Goal: Information Seeking & Learning: Learn about a topic

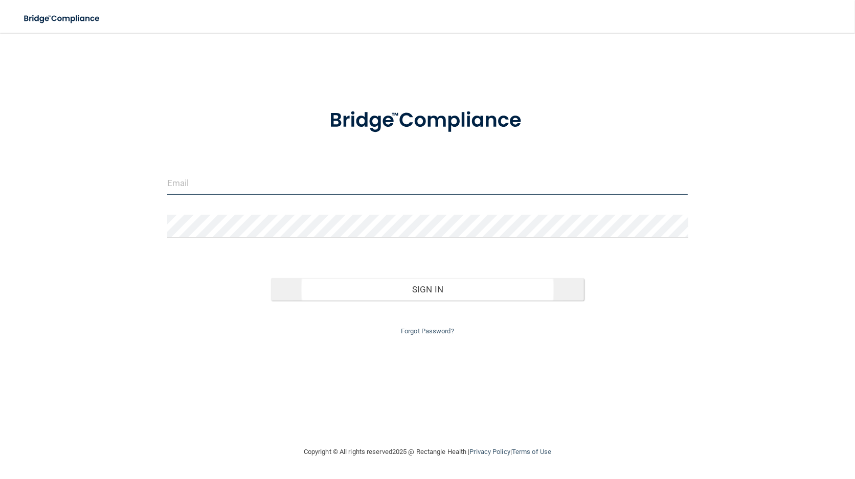
type input "[EMAIL_ADDRESS][DOMAIN_NAME]"
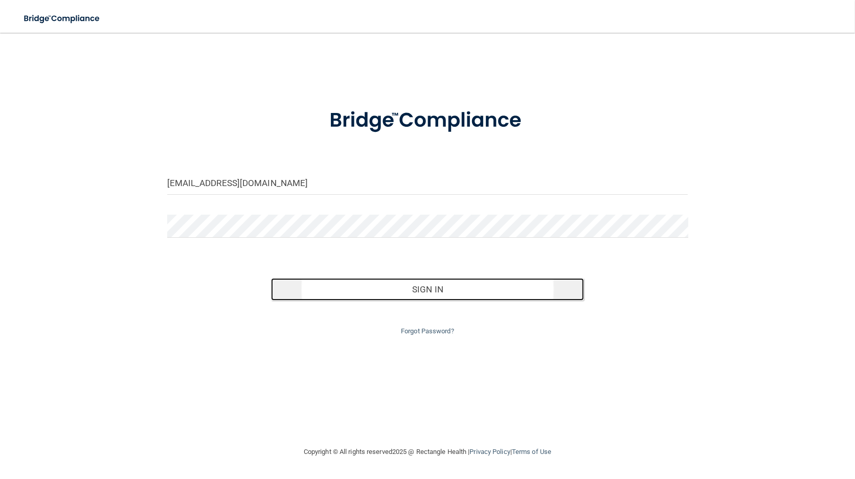
click at [428, 293] on button "Sign In" at bounding box center [427, 289] width 312 height 22
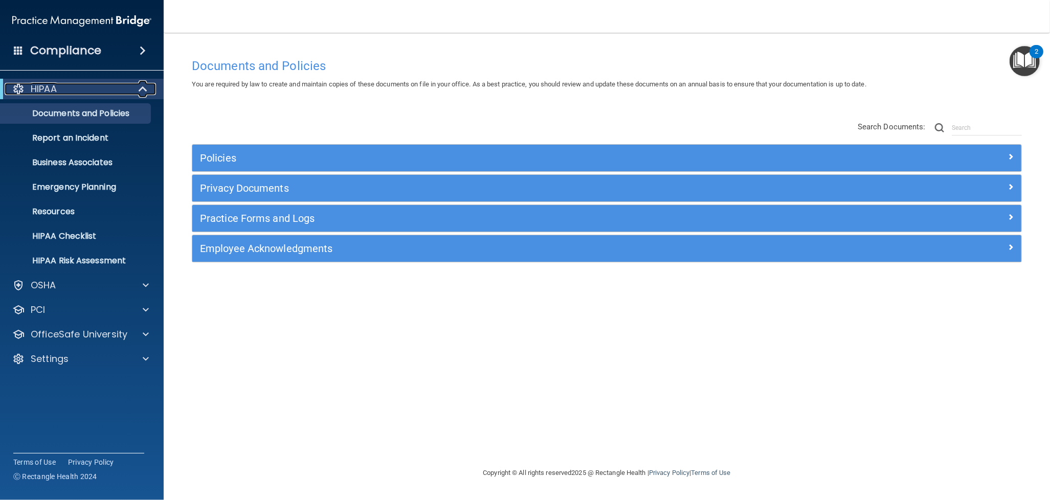
click at [144, 89] on span at bounding box center [144, 89] width 9 height 12
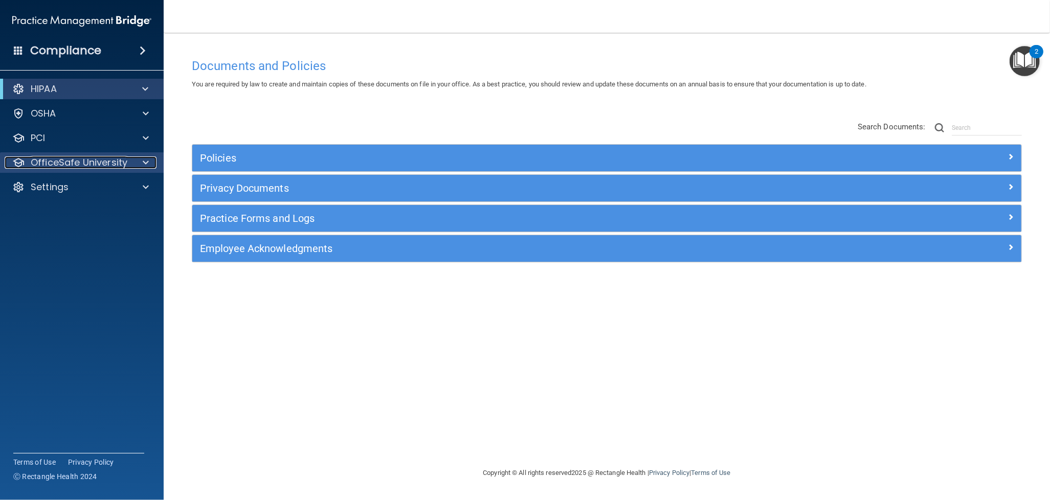
click at [80, 161] on p "OfficeSafe University" at bounding box center [79, 162] width 97 height 12
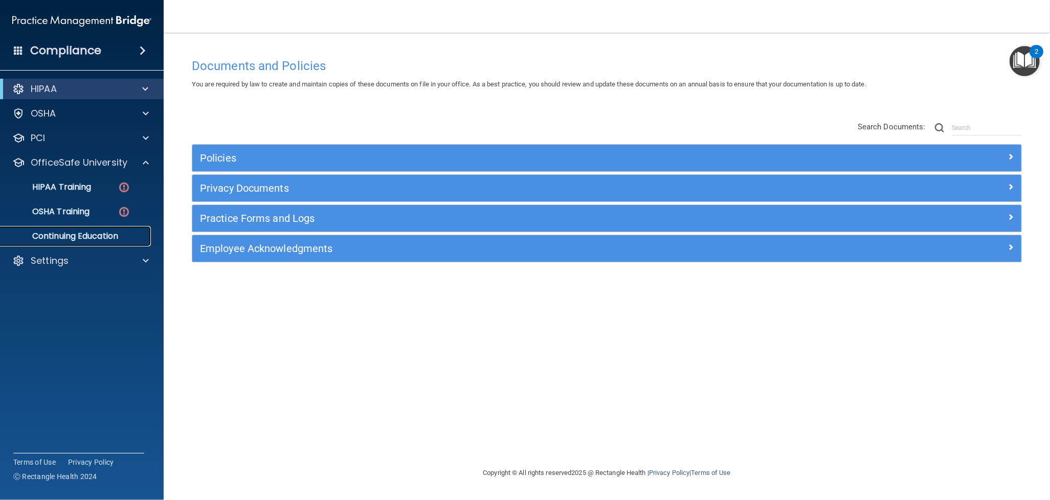
click at [91, 237] on p "Continuing Education" at bounding box center [77, 236] width 140 height 10
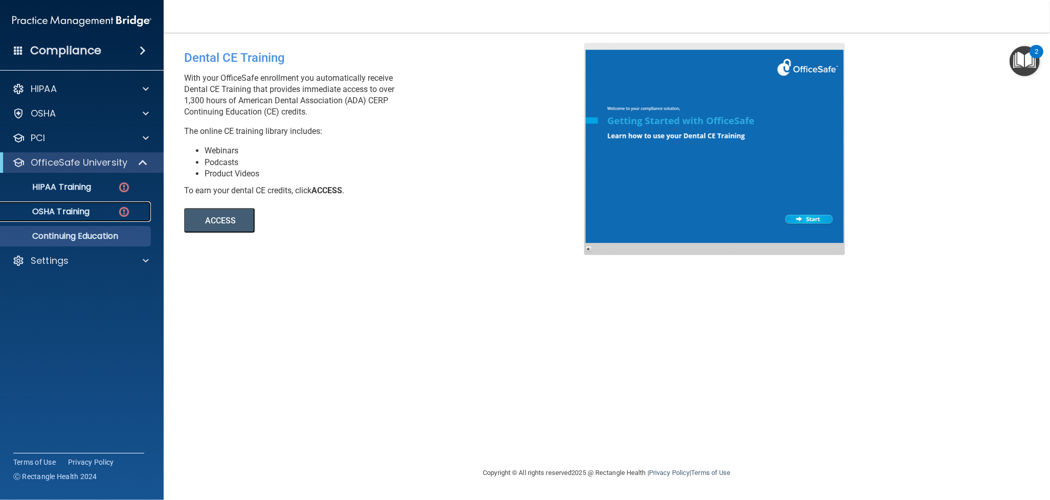
click at [64, 220] on link "OSHA Training" at bounding box center [70, 211] width 161 height 20
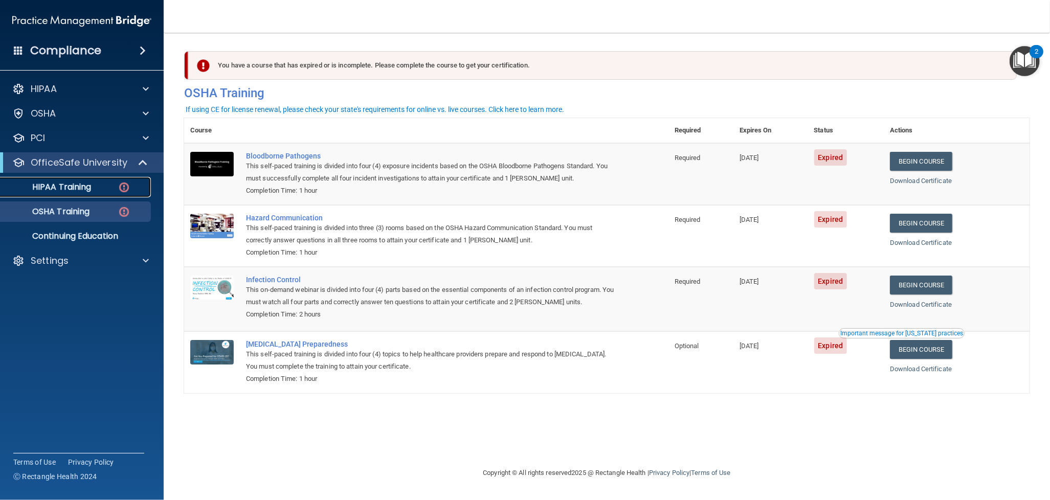
click at [72, 191] on p "HIPAA Training" at bounding box center [49, 187] width 84 height 10
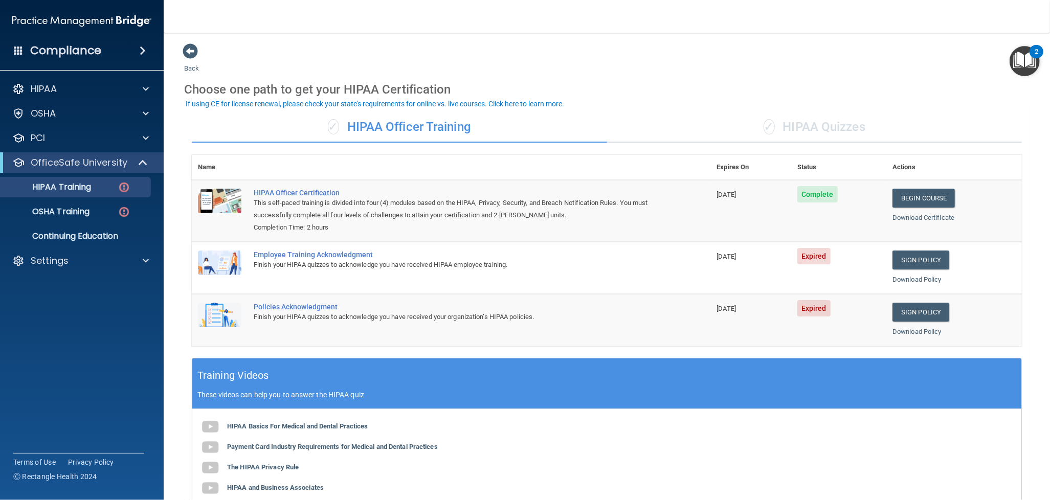
click at [817, 129] on div "✓ HIPAA Quizzes" at bounding box center [814, 127] width 415 height 31
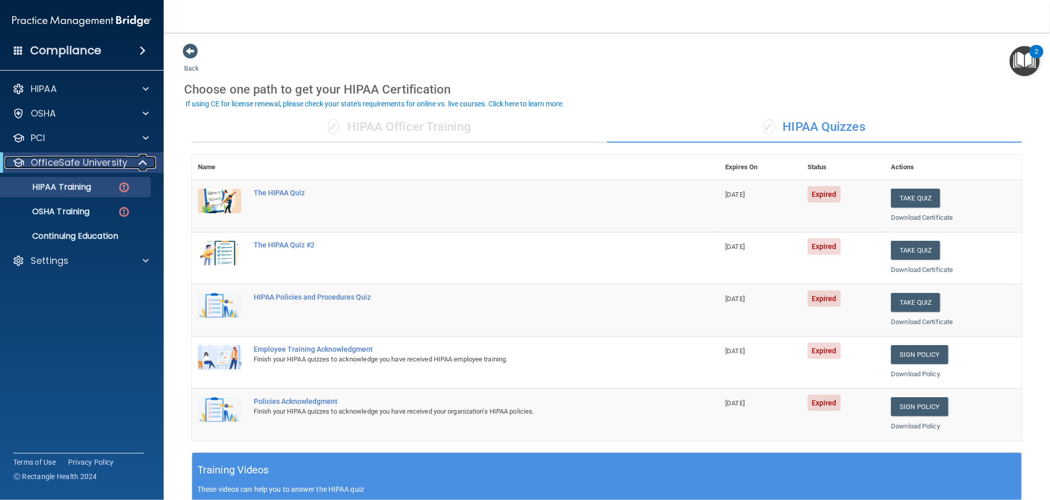
click at [144, 164] on span at bounding box center [144, 162] width 9 height 12
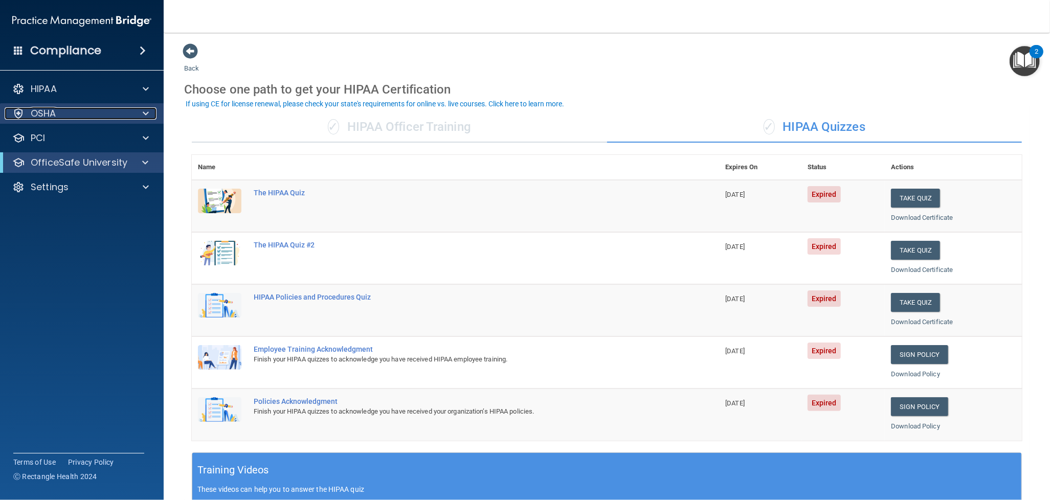
click at [147, 112] on span at bounding box center [146, 113] width 6 height 12
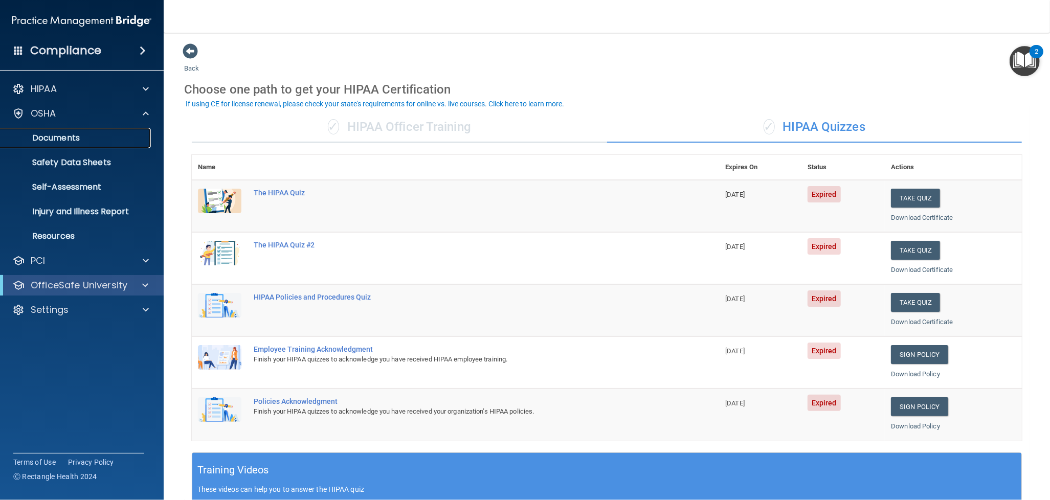
click at [72, 145] on link "Documents" at bounding box center [70, 138] width 161 height 20
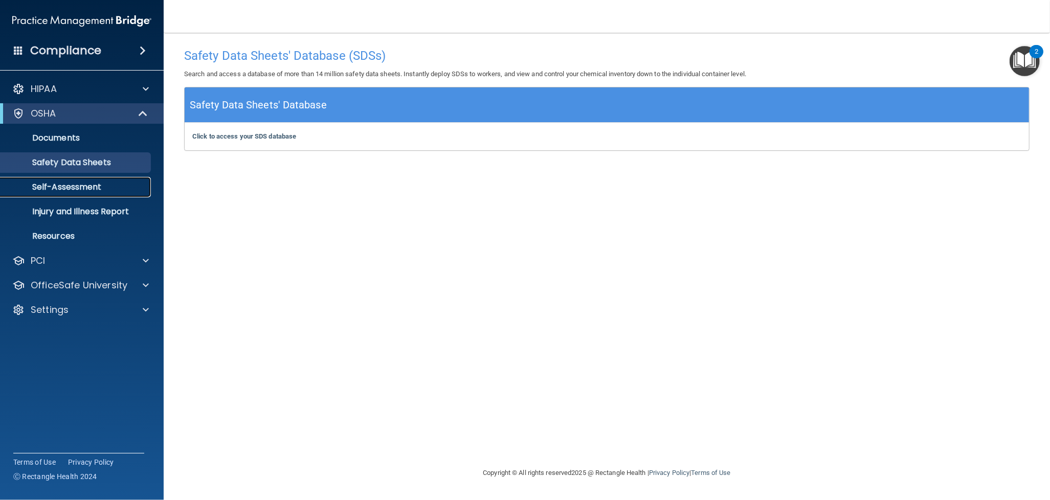
click at [60, 185] on p "Self-Assessment" at bounding box center [77, 187] width 140 height 10
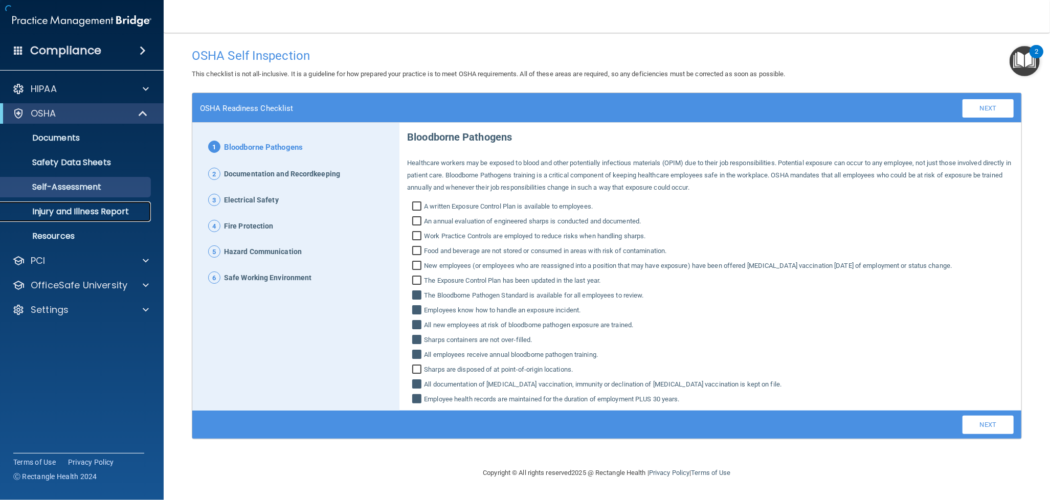
click at [78, 210] on p "Injury and Illness Report" at bounding box center [77, 212] width 140 height 10
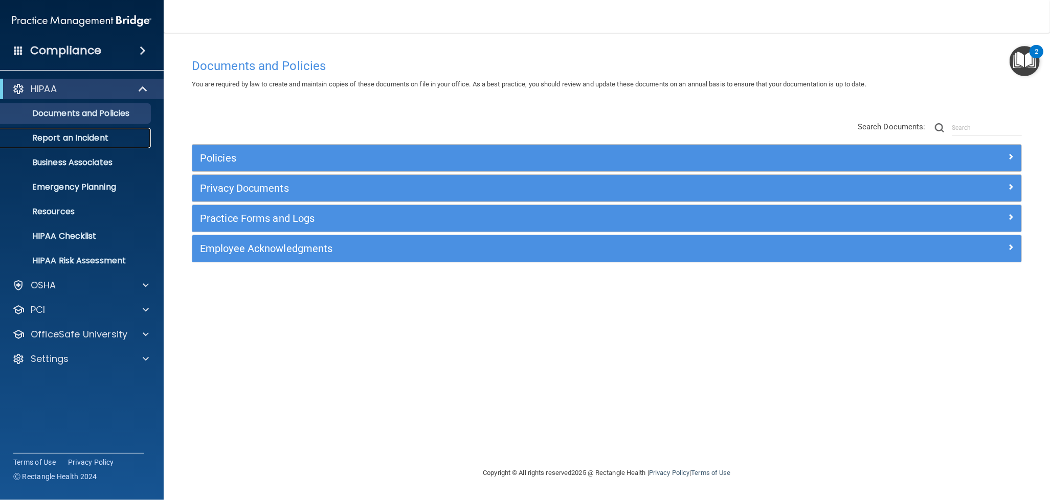
click at [57, 140] on p "Report an Incident" at bounding box center [77, 138] width 140 height 10
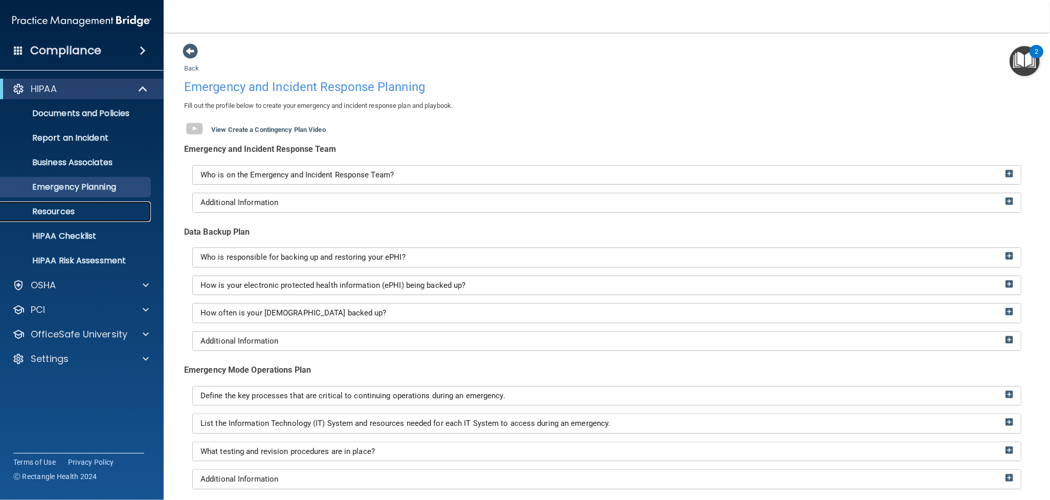
click at [72, 210] on p "Resources" at bounding box center [77, 212] width 140 height 10
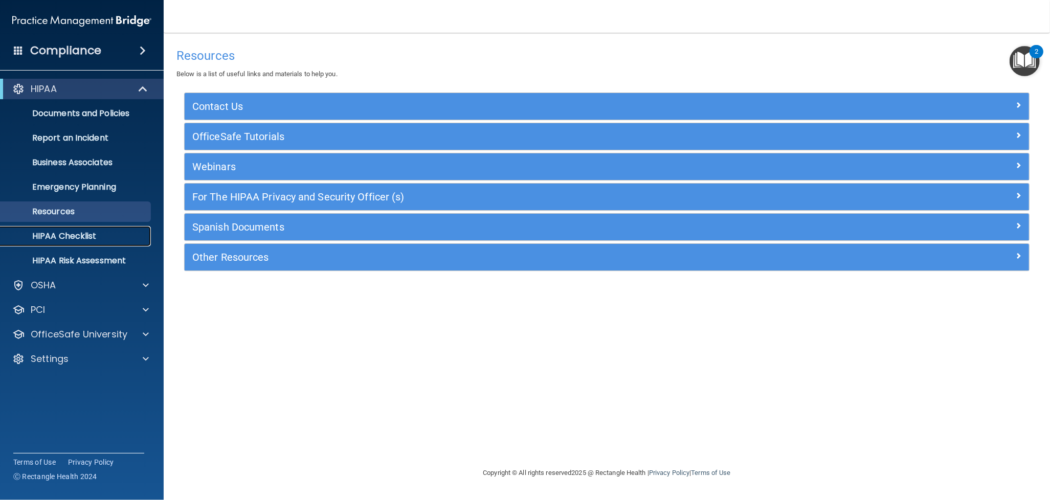
click at [96, 233] on p "HIPAA Checklist" at bounding box center [77, 236] width 140 height 10
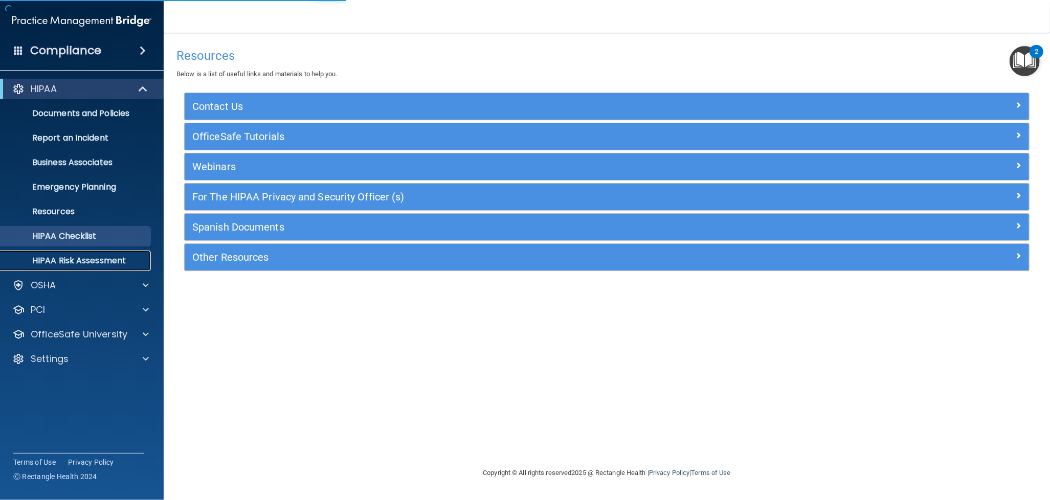
click at [93, 260] on p "HIPAA Risk Assessment" at bounding box center [77, 261] width 140 height 10
